Goal: Check status: Check status

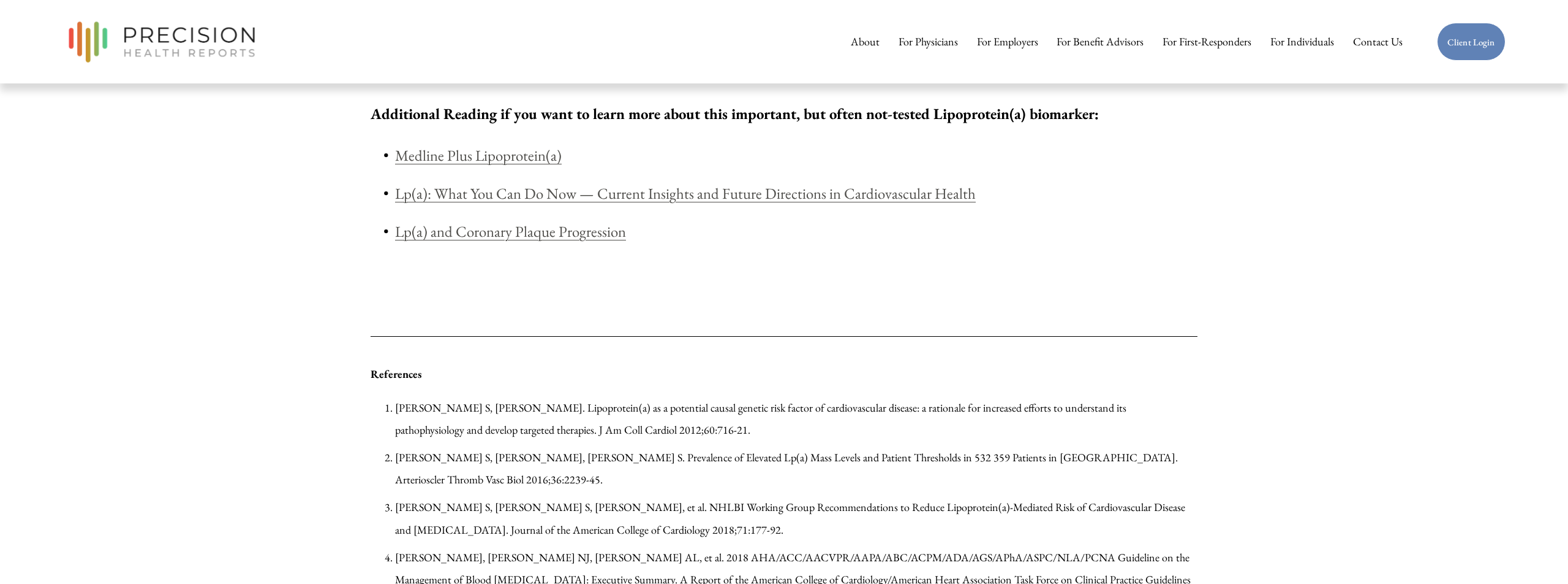
scroll to position [1192, 0]
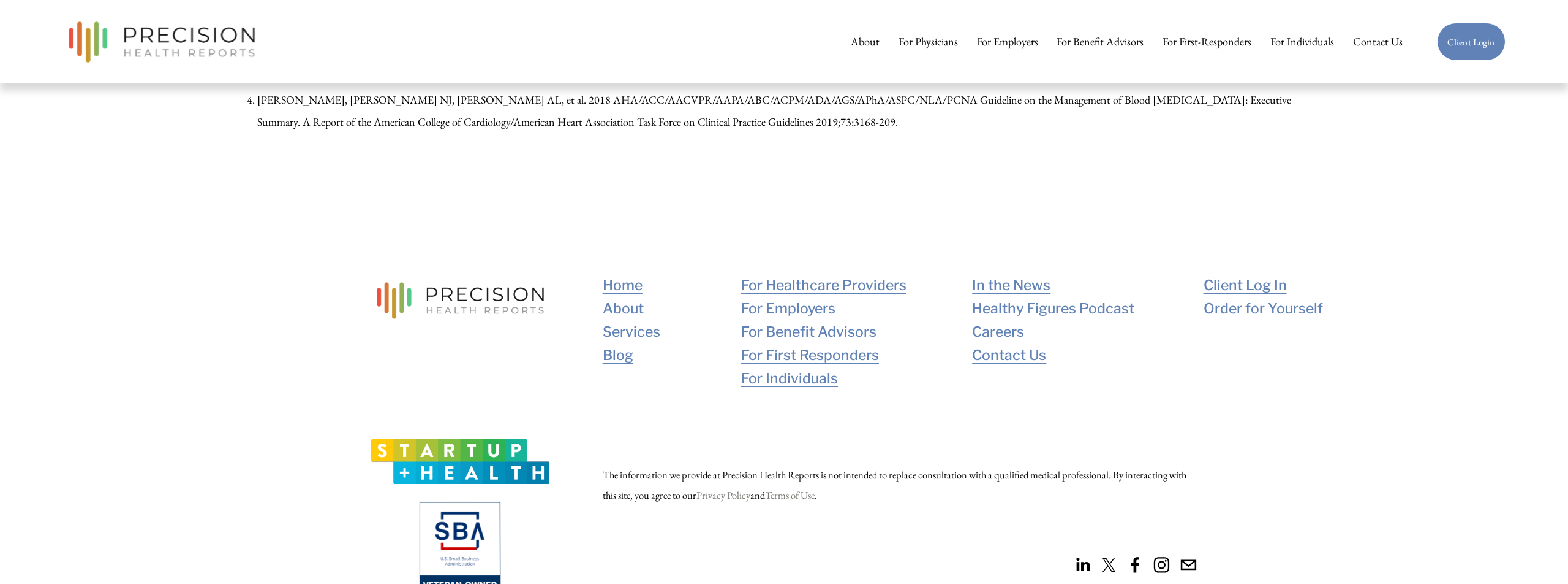
scroll to position [2090, 0]
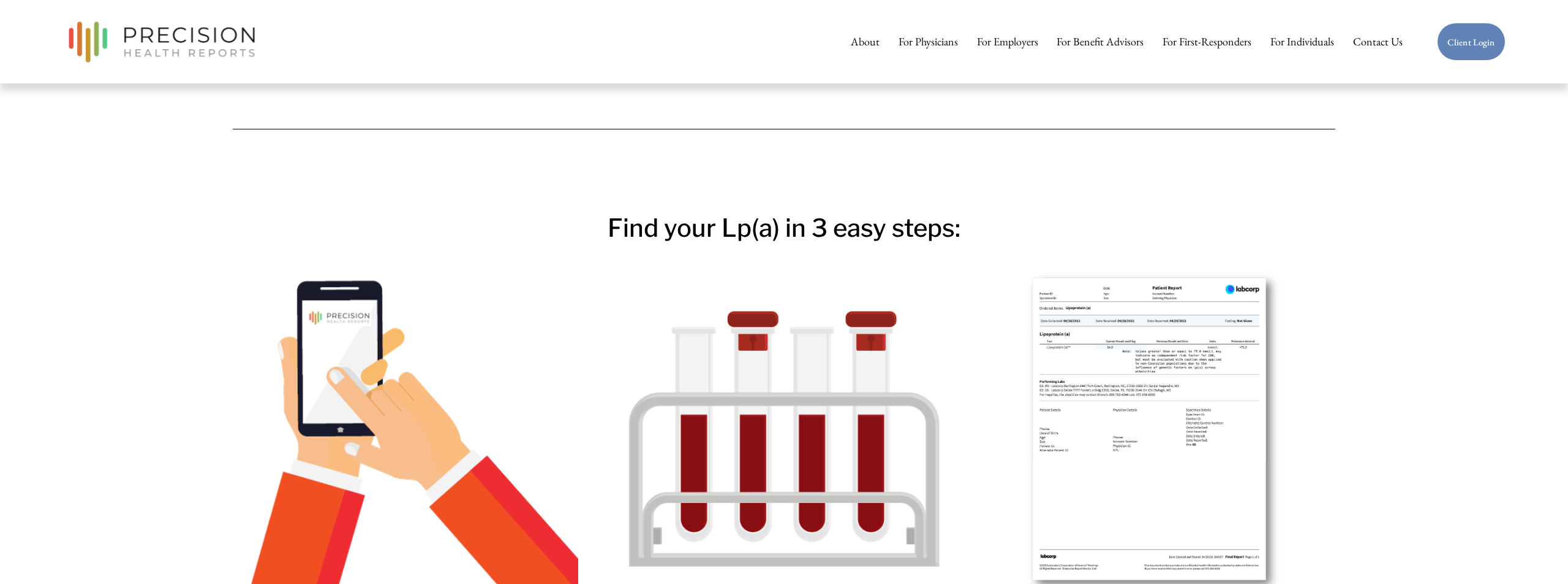
scroll to position [1238, 0]
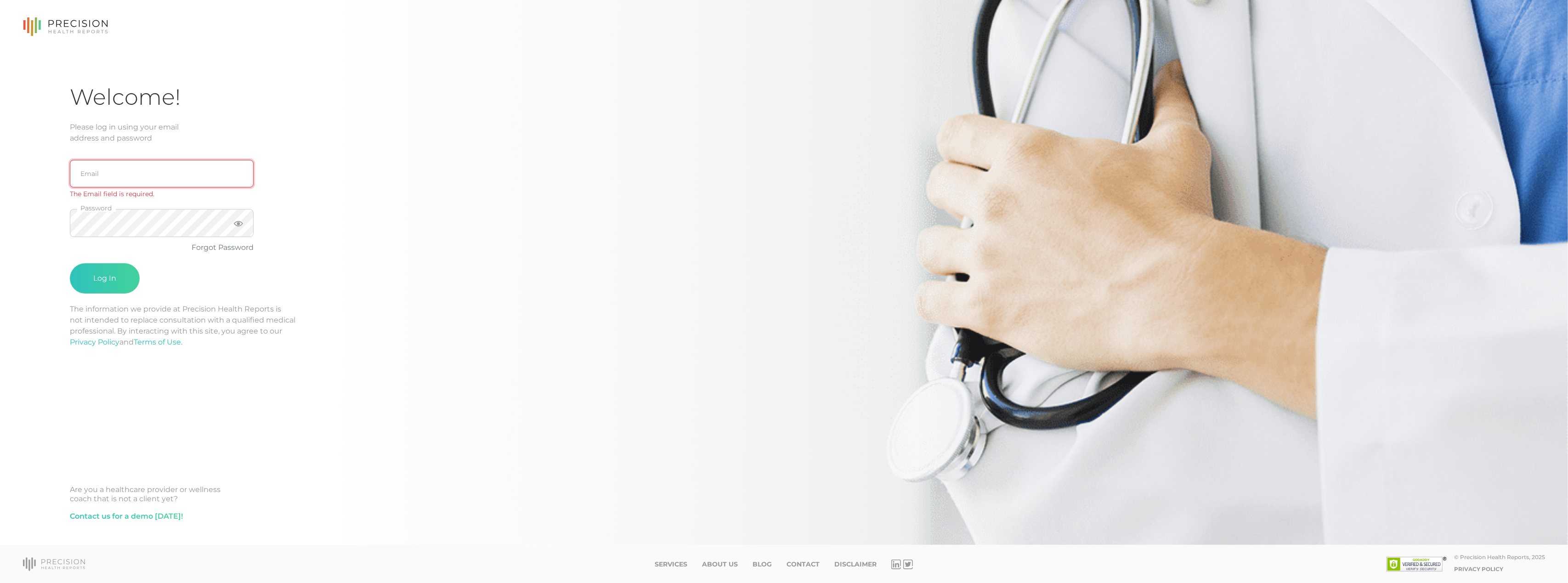
type input "[EMAIL_ADDRESS][DOMAIN_NAME]"
click at [111, 274] on button "Log In" at bounding box center [105, 267] width 70 height 30
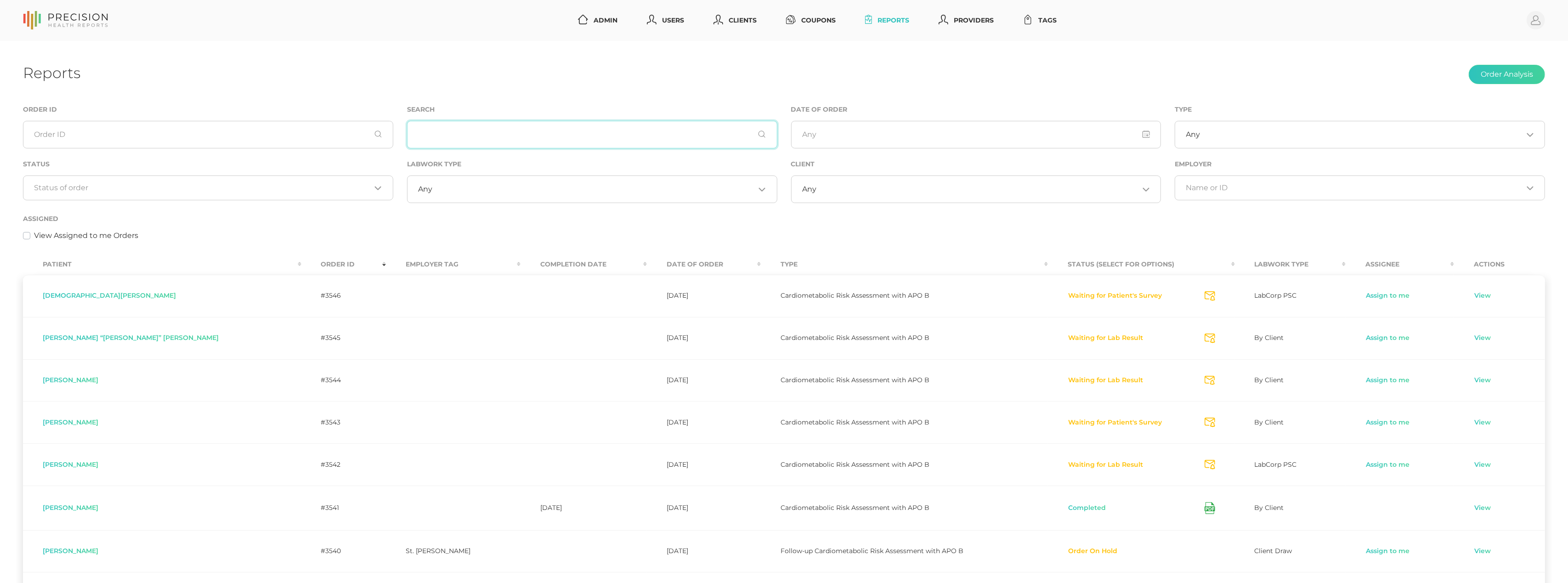
click at [452, 123] on input "text" at bounding box center [592, 134] width 370 height 27
type input "davis"
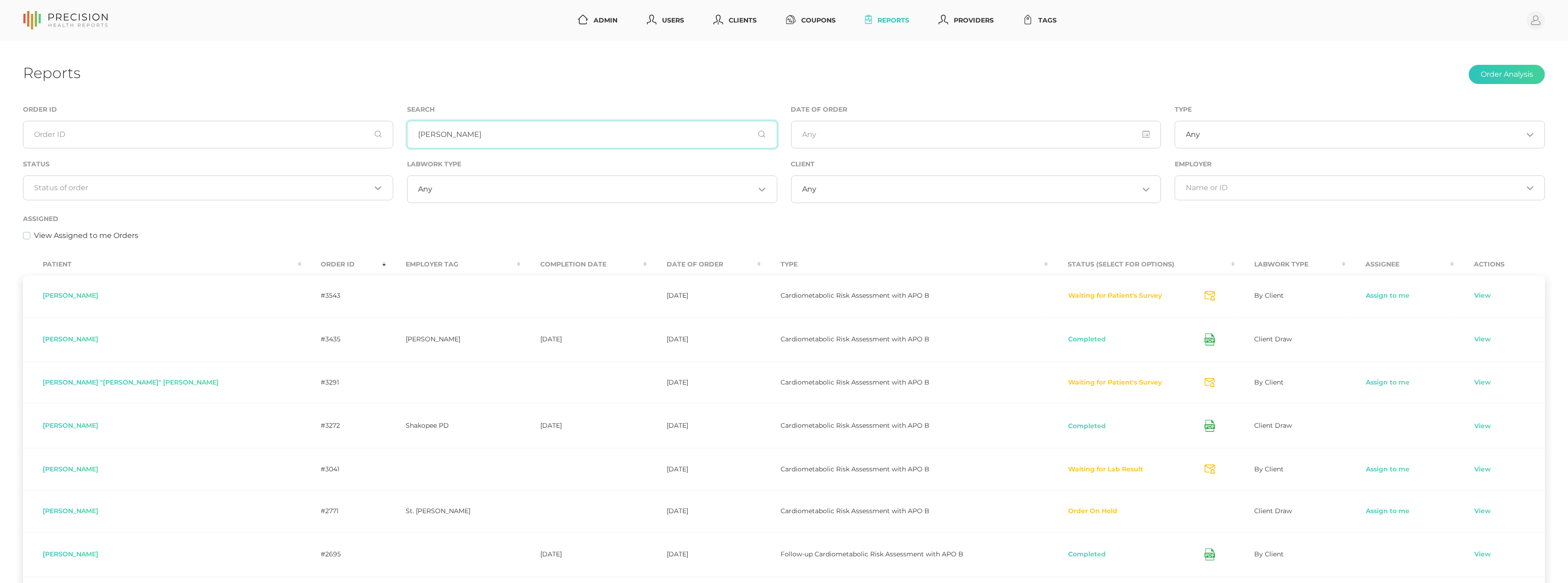
click at [429, 133] on input "davis" at bounding box center [592, 134] width 370 height 27
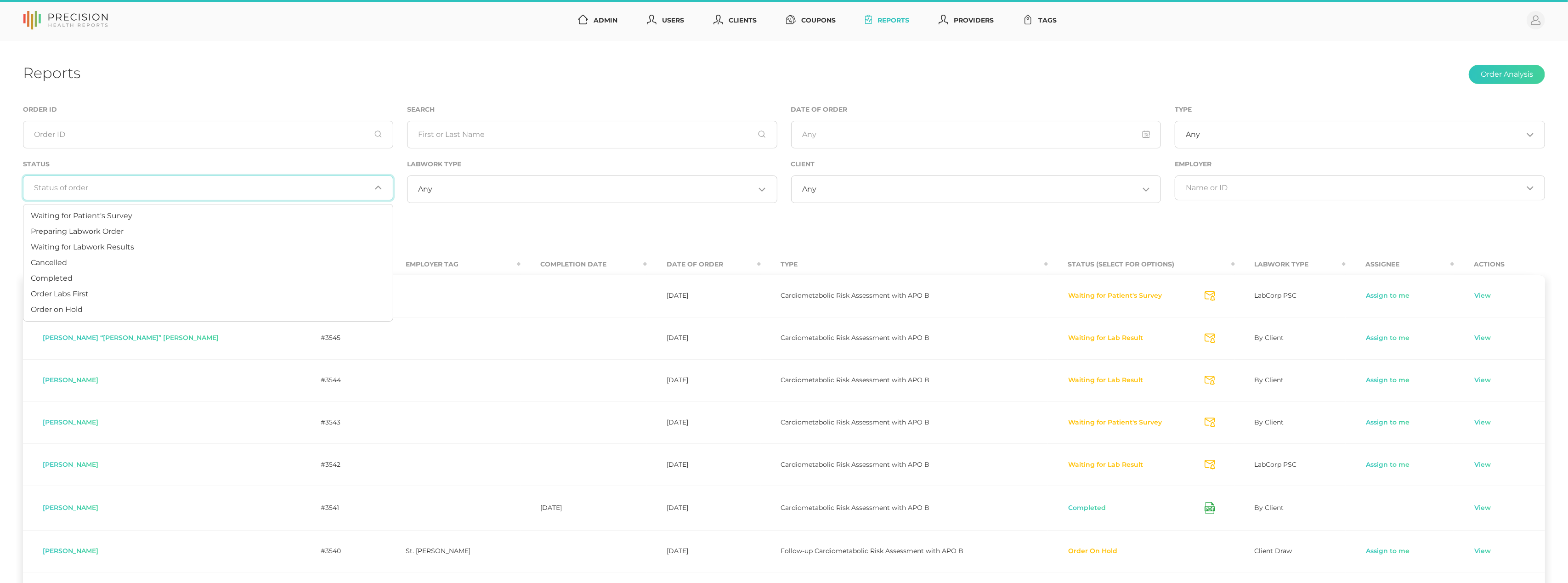
click at [271, 194] on div "Loading..." at bounding box center [208, 187] width 370 height 25
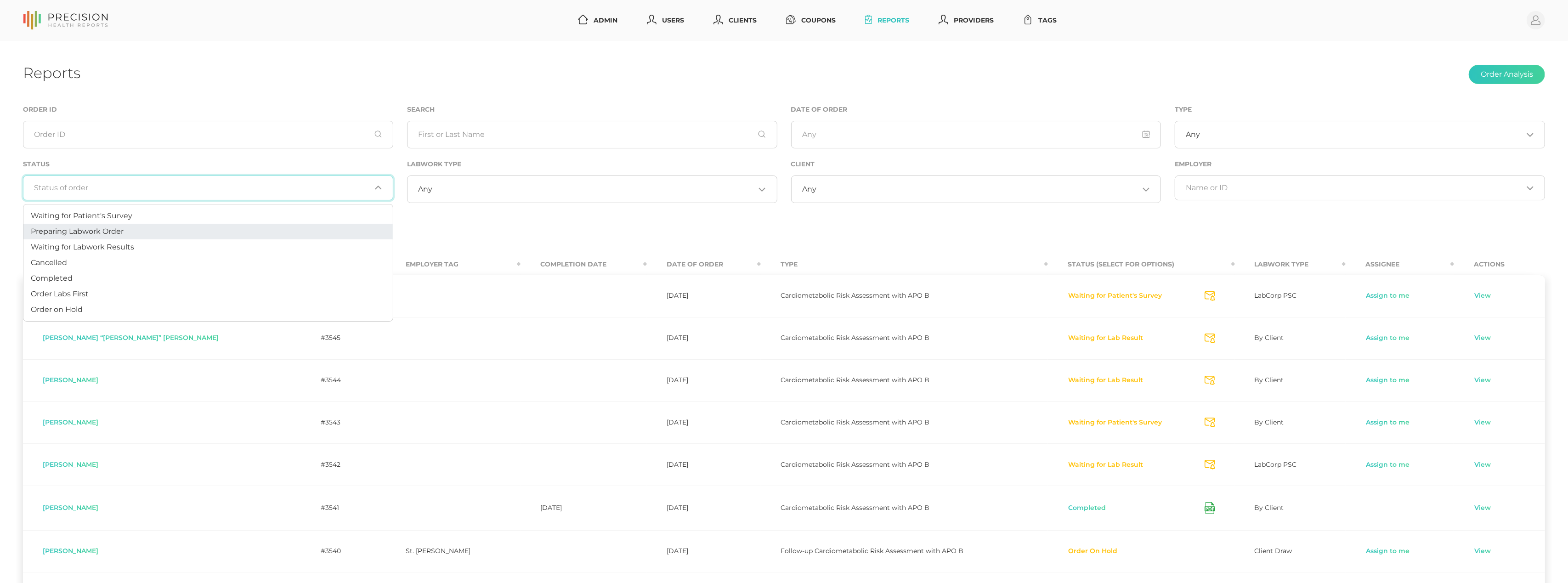
click at [224, 230] on li "Preparing Labwork Order" at bounding box center [208, 232] width 369 height 16
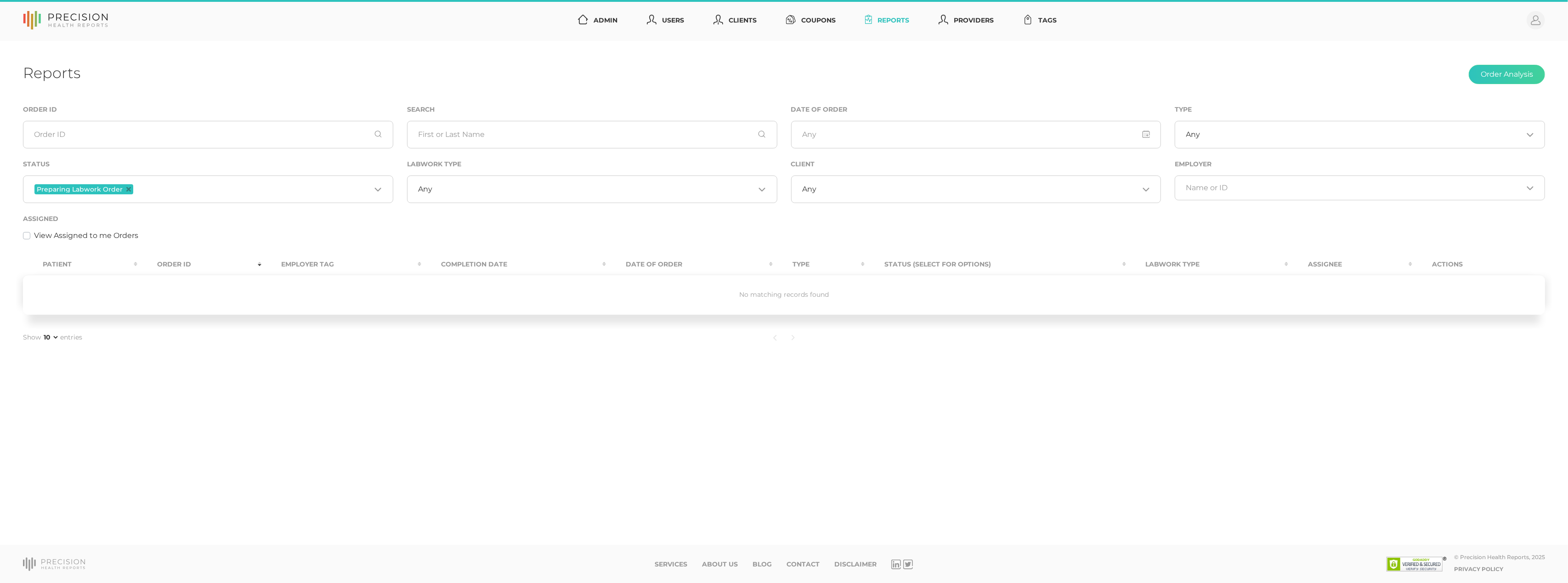
click at [194, 188] on input "Search for option" at bounding box center [253, 189] width 236 height 12
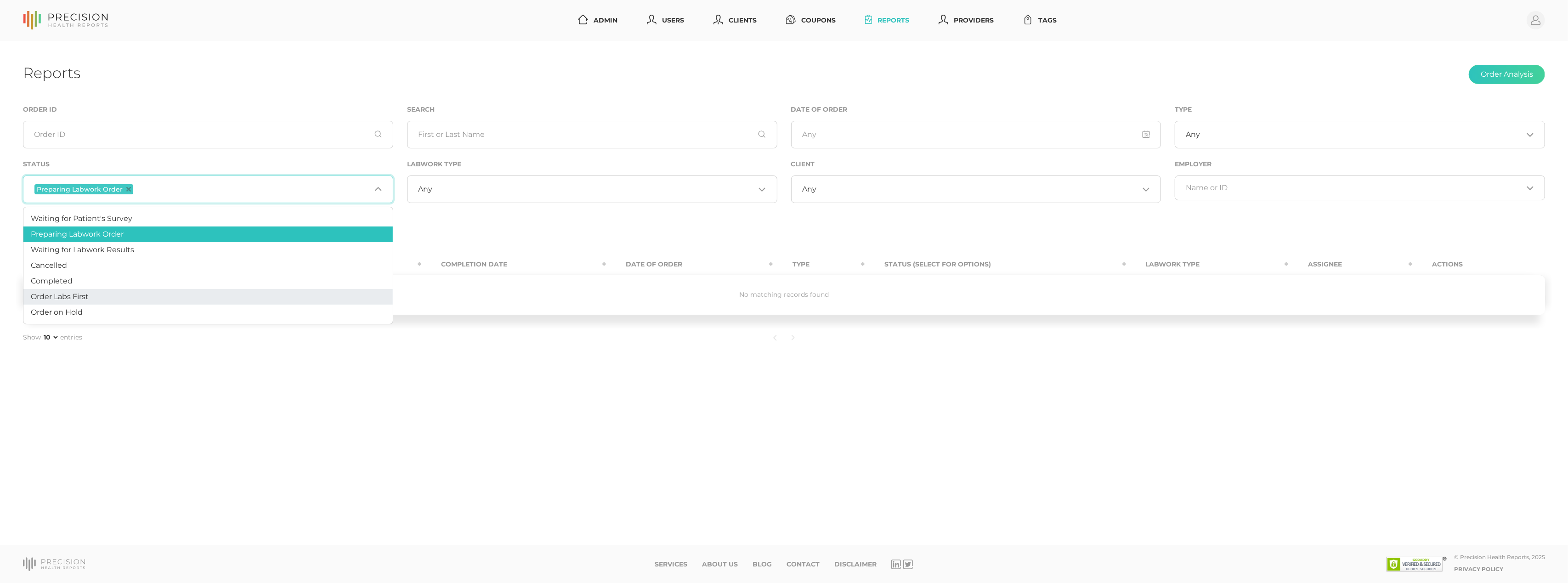
click at [116, 294] on li "Order Labs First" at bounding box center [208, 297] width 369 height 16
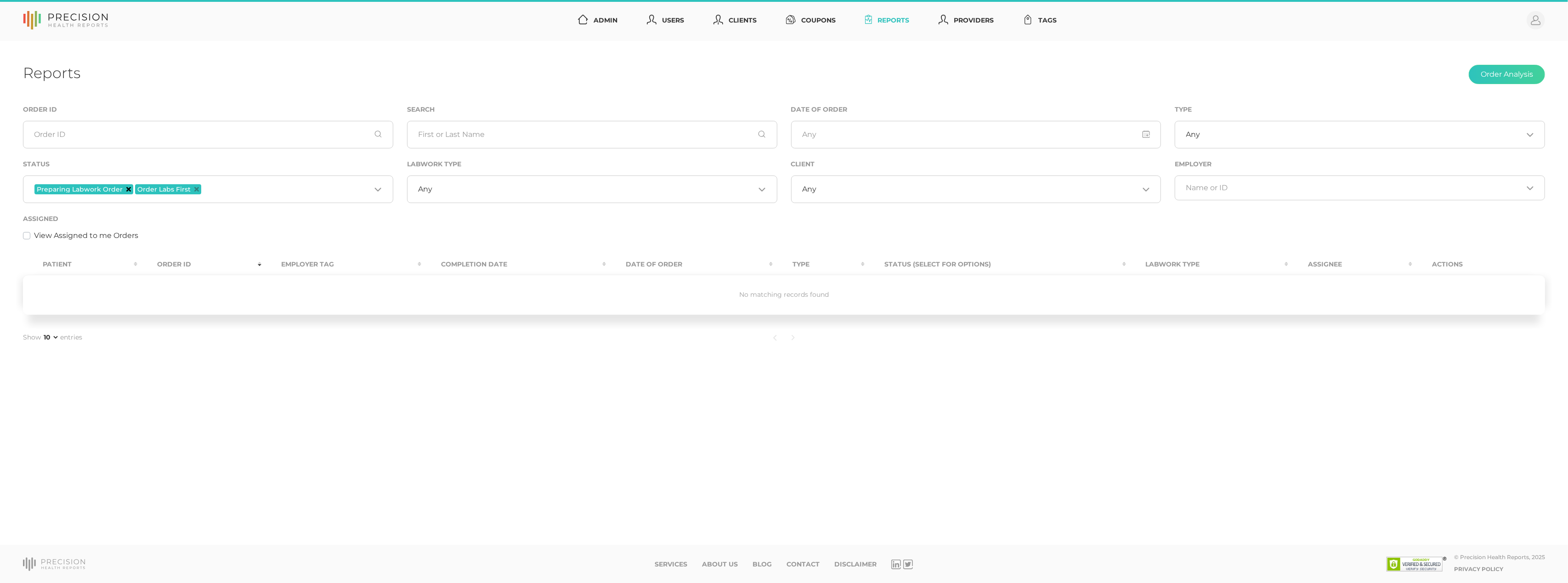
click at [127, 189] on icon "Deselect Preparing Labwork Order" at bounding box center [129, 189] width 5 height 5
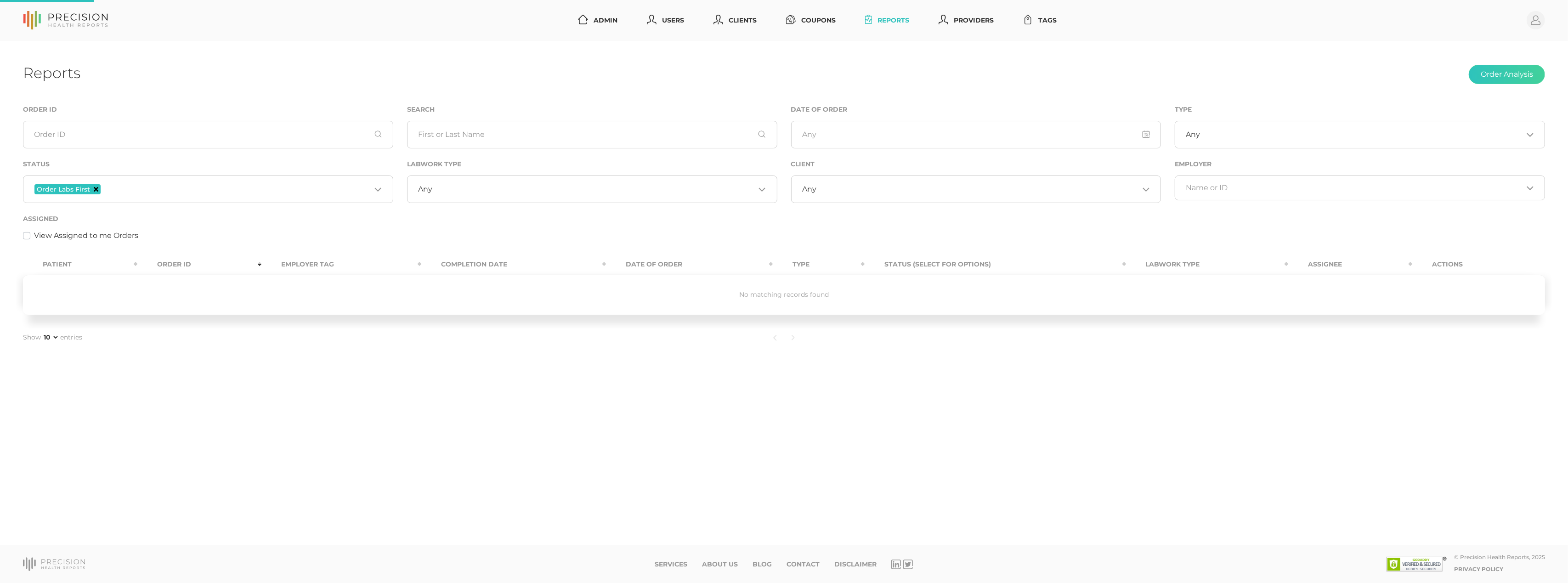
click at [96, 190] on icon "Deselect Order Labs First" at bounding box center [96, 189] width 5 height 5
click at [135, 191] on input "Search for option" at bounding box center [203, 187] width 337 height 9
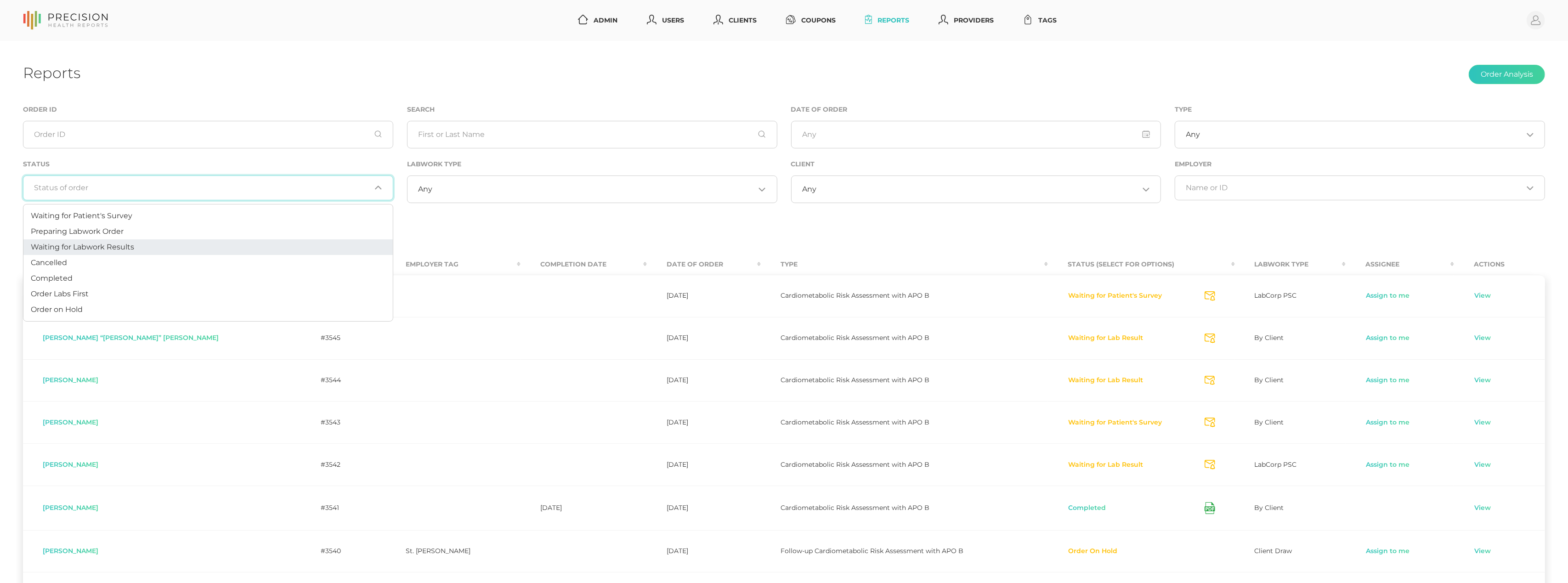
click at [122, 241] on li "Waiting for Labwork Results" at bounding box center [208, 247] width 369 height 16
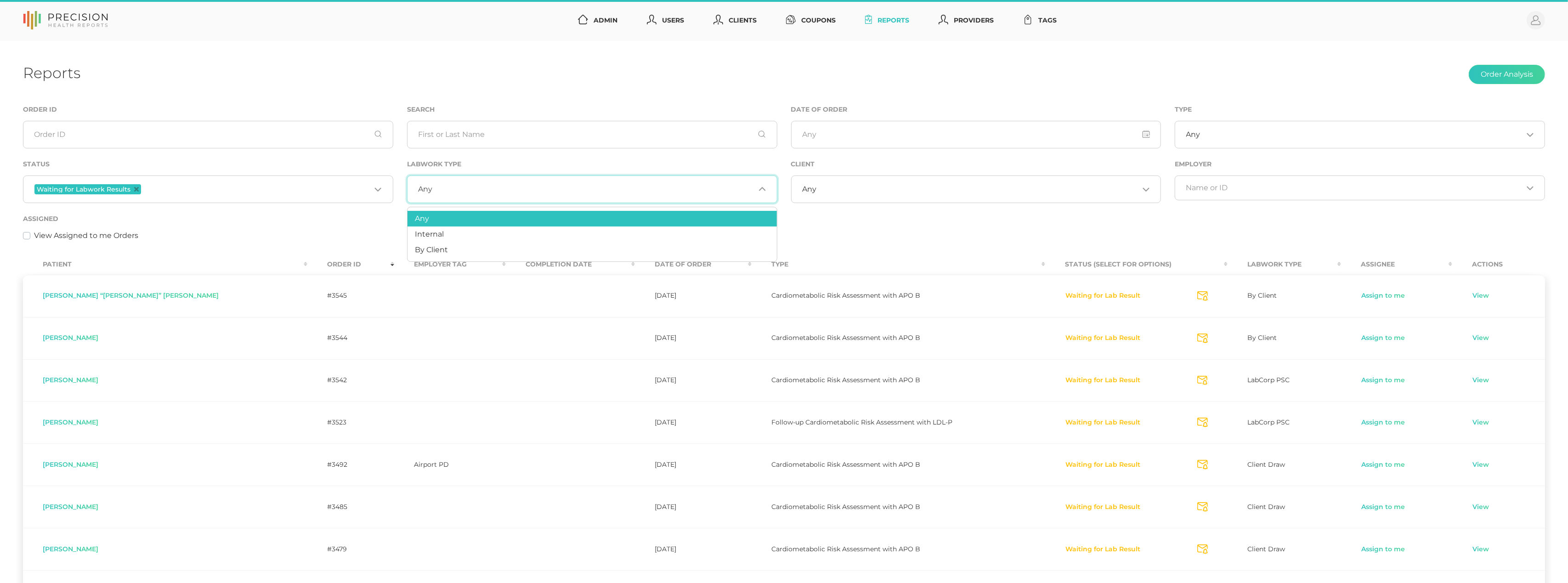
click at [469, 195] on div "Any Loading..." at bounding box center [592, 189] width 370 height 27
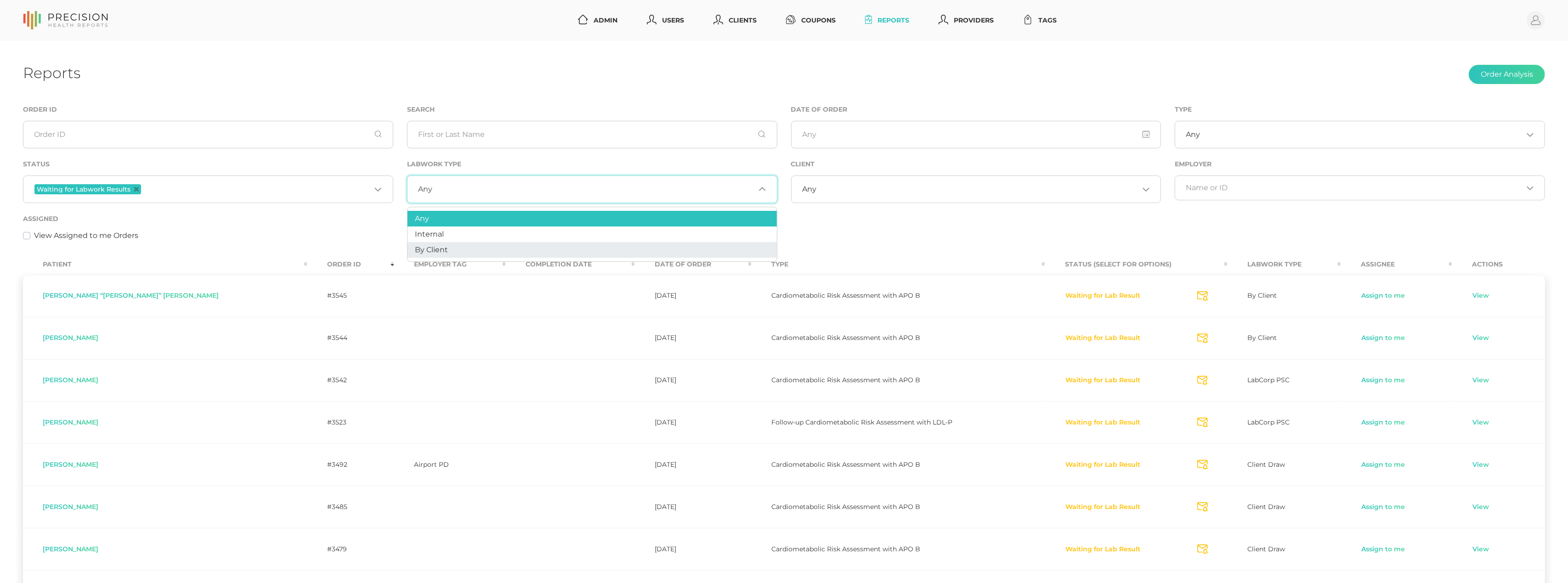
click at [460, 243] on li "By Client" at bounding box center [592, 250] width 369 height 16
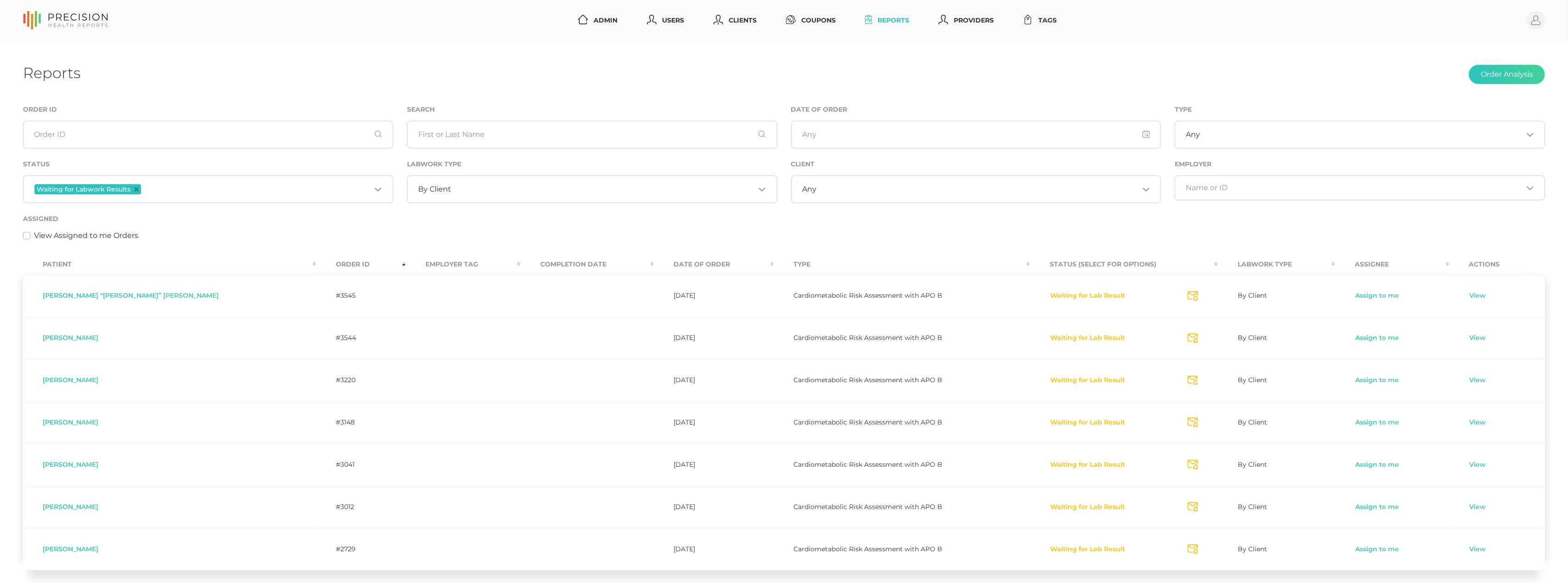
click at [316, 263] on th "Order ID" at bounding box center [360, 264] width 89 height 21
